Goal: Information Seeking & Learning: Learn about a topic

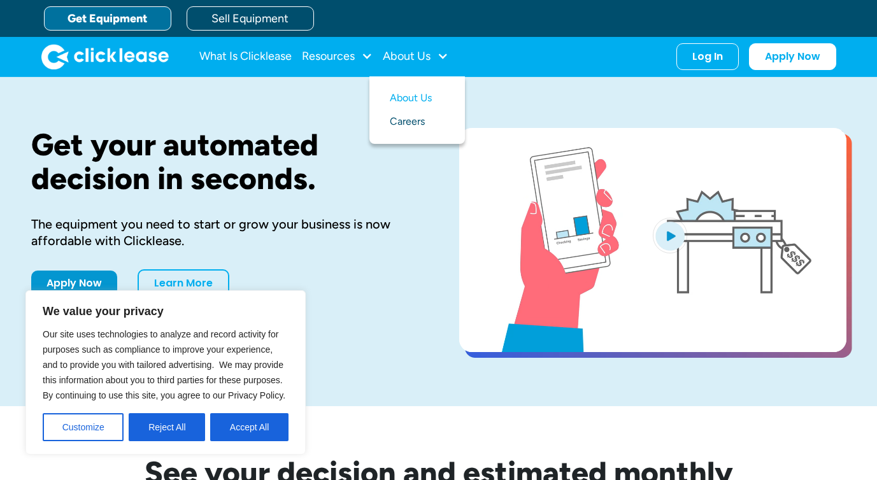
click at [411, 122] on link "Careers" at bounding box center [417, 122] width 55 height 24
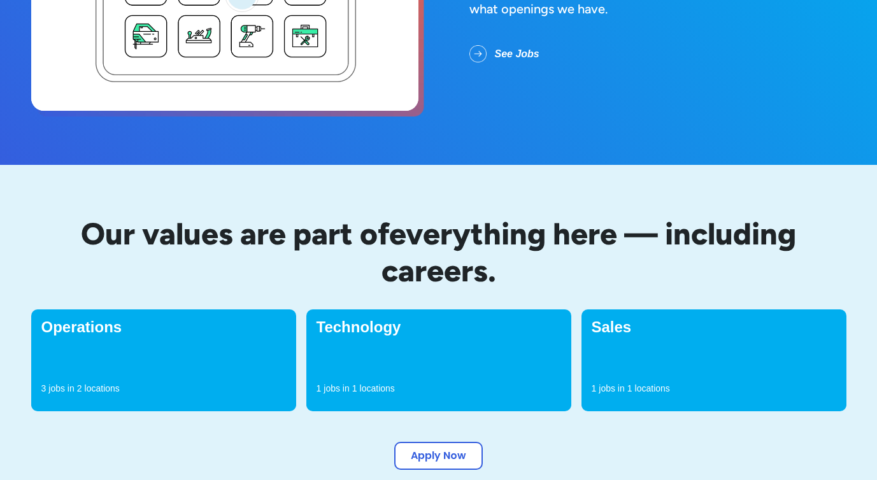
scroll to position [302, 0]
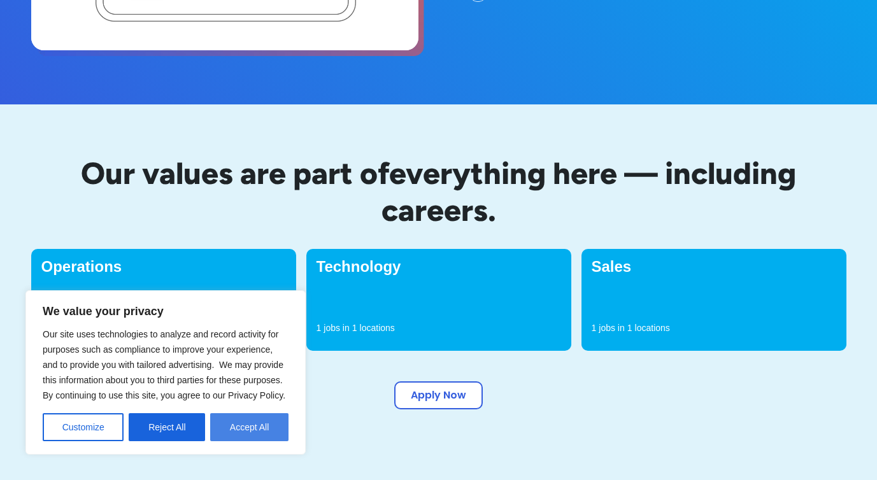
click at [243, 429] on button "Accept All" at bounding box center [249, 427] width 78 height 28
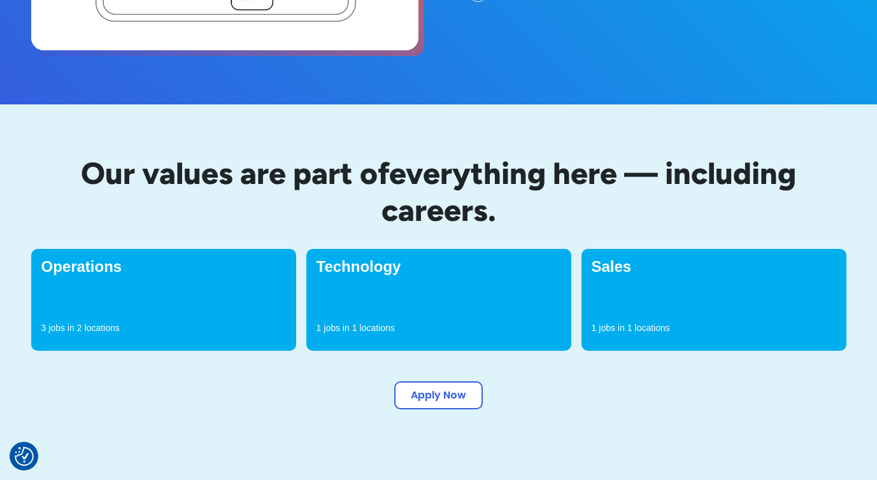
click at [137, 290] on div "Operations 3 jobs in 2 locations" at bounding box center [163, 300] width 265 height 102
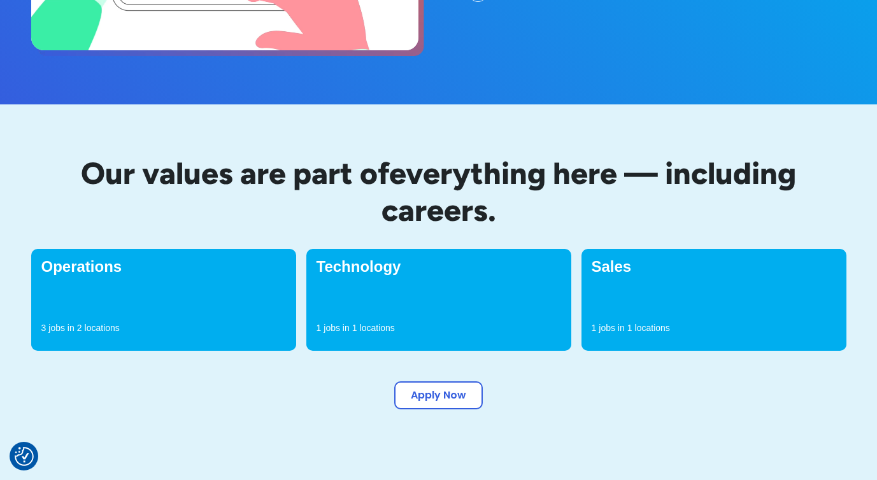
click at [98, 266] on h4 "Operations" at bounding box center [163, 266] width 245 height 15
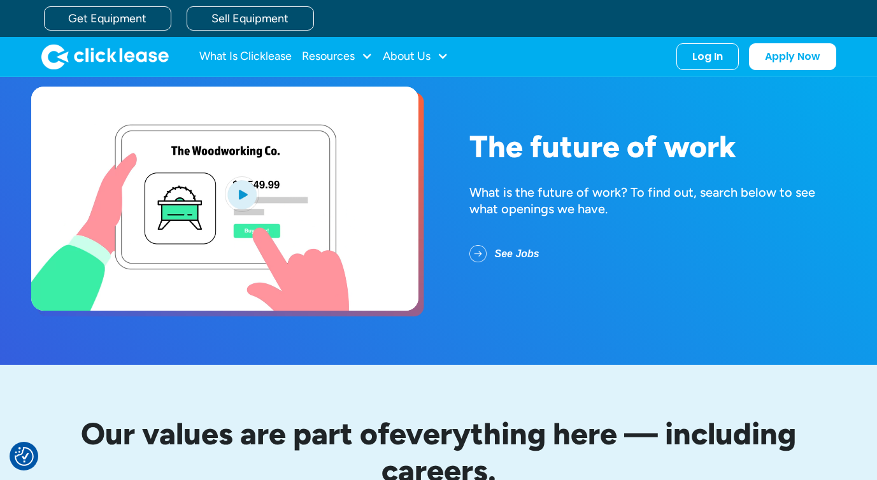
scroll to position [0, 0]
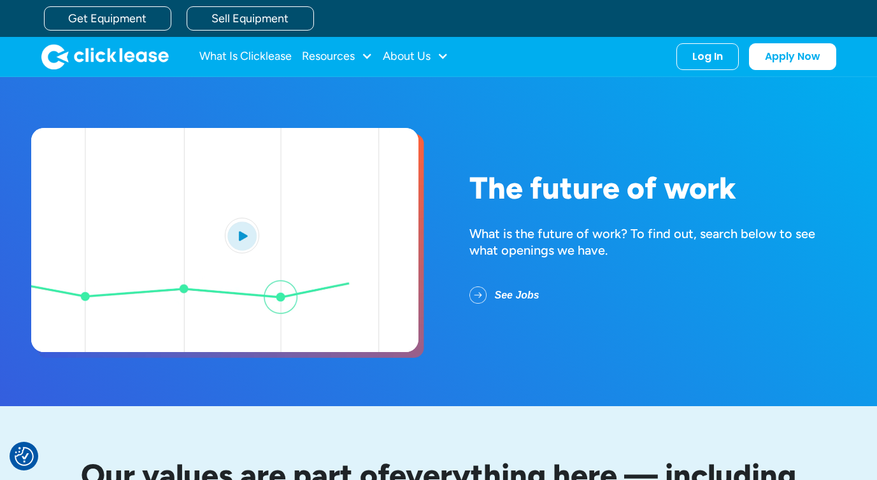
click at [517, 296] on link "See Jobs" at bounding box center [514, 295] width 90 height 33
